Goal: Information Seeking & Learning: Learn about a topic

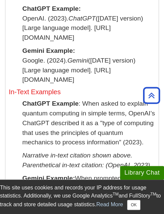
scroll to position [1421, 0]
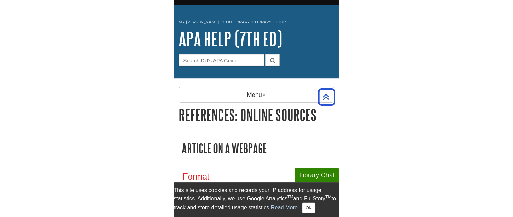
scroll to position [0, 0]
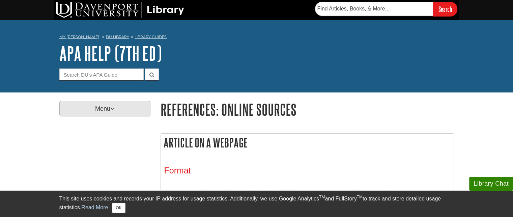
click at [117, 109] on p "Menu" at bounding box center [104, 109] width 91 height 16
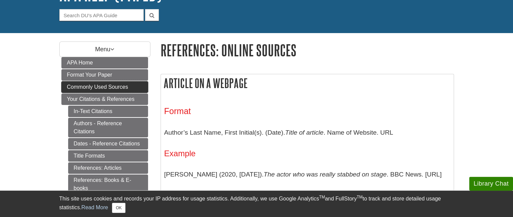
scroll to position [61, 0]
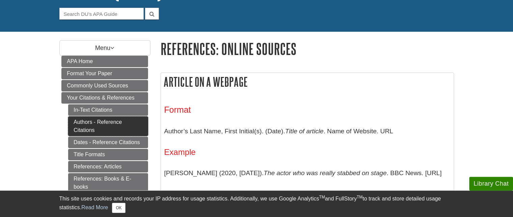
click at [101, 125] on link "Authors - Reference Citations" at bounding box center [108, 126] width 80 height 20
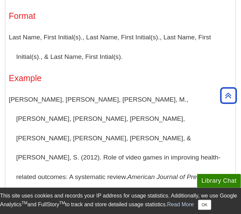
scroll to position [1105, 0]
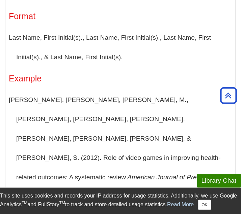
click at [87, 133] on p "[PERSON_NAME], [PERSON_NAME], [PERSON_NAME], M., [PERSON_NAME], [PERSON_NAME], …" at bounding box center [120, 148] width 223 height 117
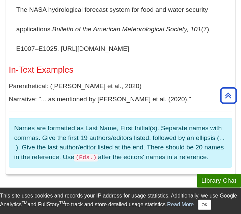
scroll to position [1740, 0]
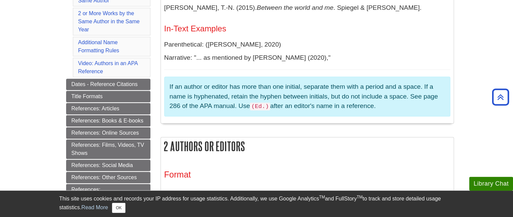
scroll to position [272, 0]
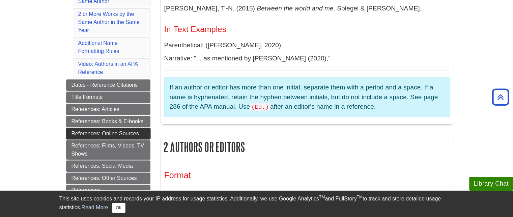
click at [103, 134] on link "References: Online Sources" at bounding box center [108, 133] width 84 height 11
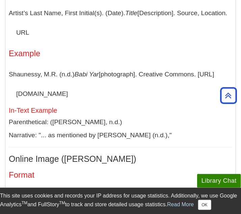
scroll to position [2230, 0]
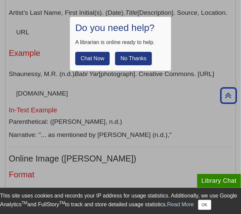
click at [127, 63] on button "No Thanks" at bounding box center [133, 58] width 37 height 13
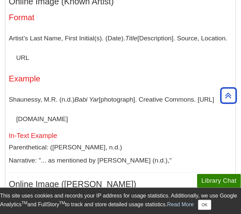
scroll to position [2203, 0]
